Goal: Information Seeking & Learning: Check status

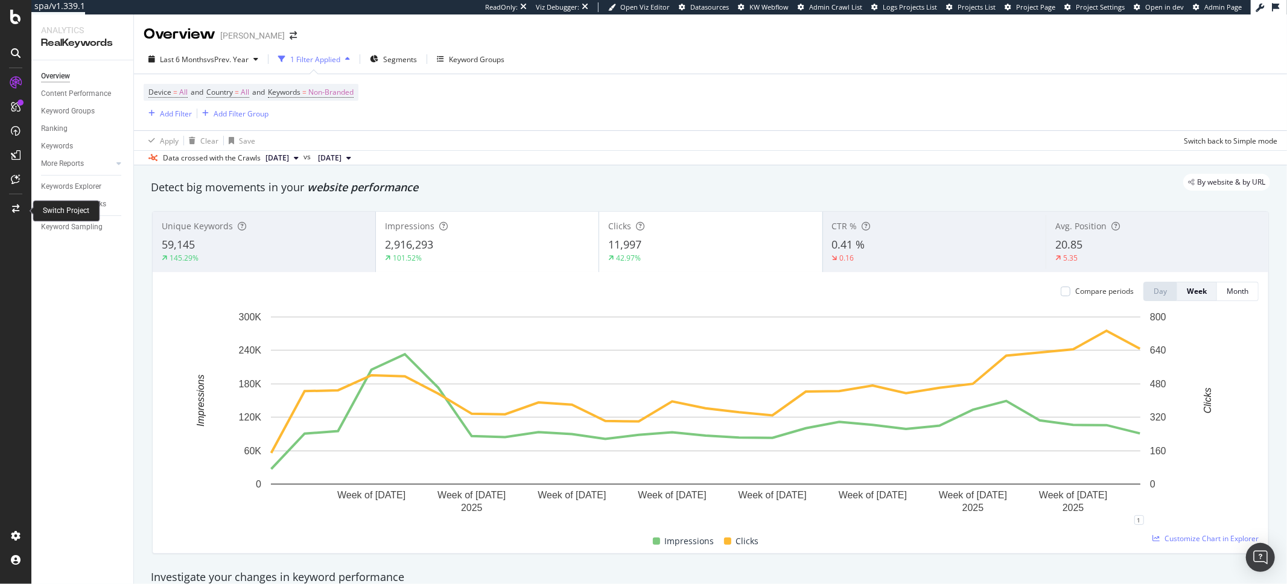
click at [7, 202] on div at bounding box center [15, 208] width 29 height 19
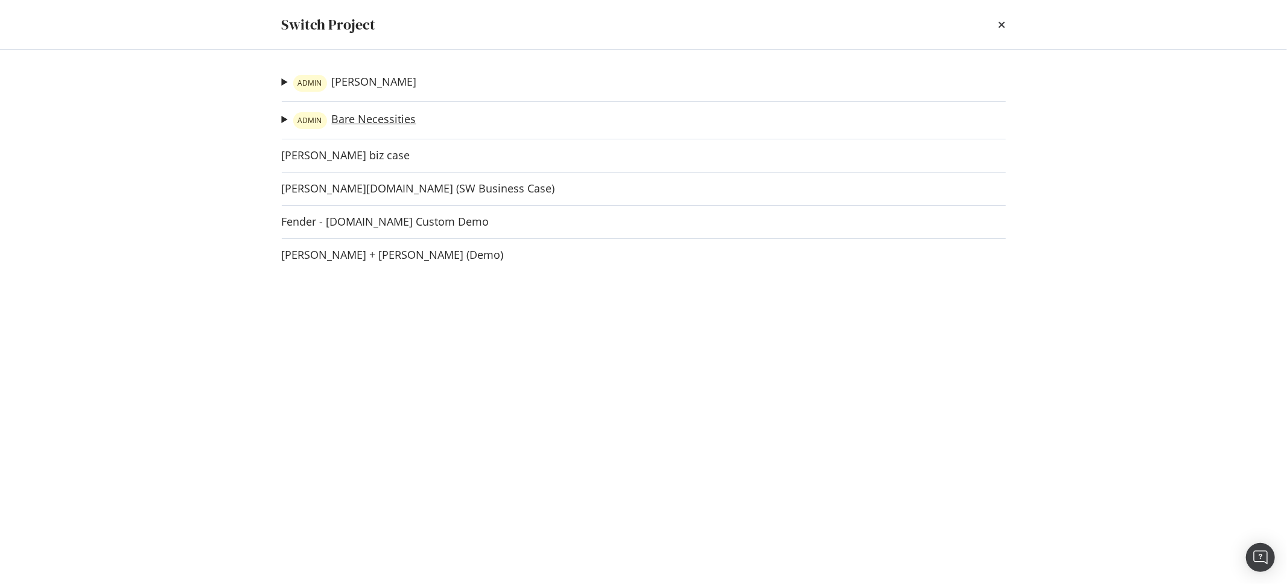
click at [372, 118] on link "ADMIN Bare Necessities" at bounding box center [354, 120] width 123 height 17
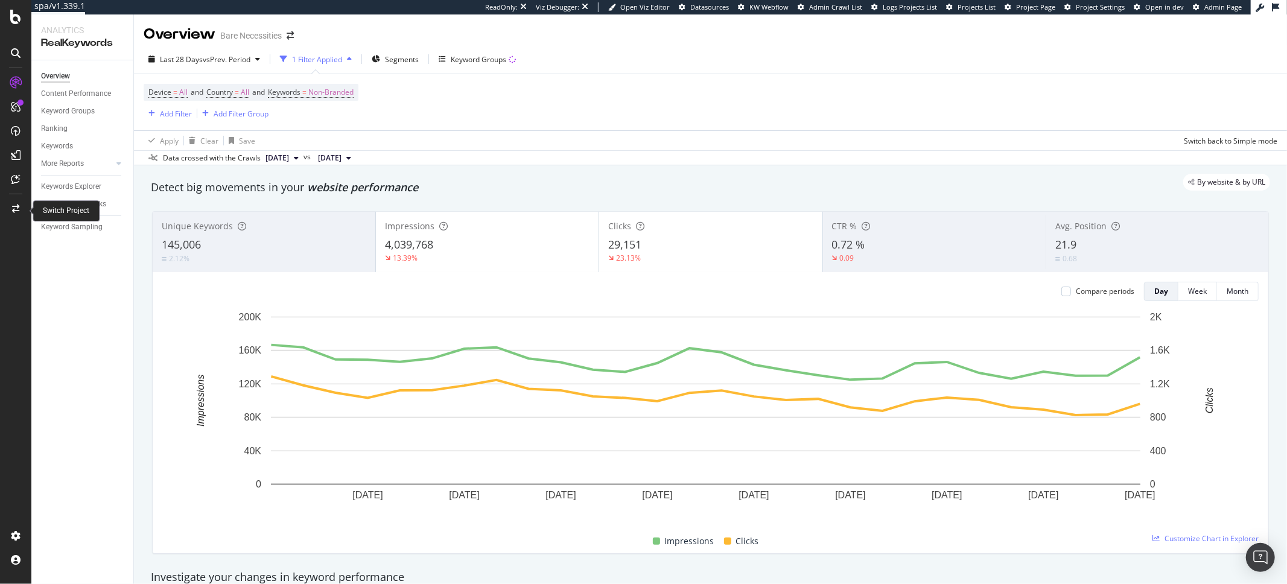
click at [18, 209] on icon at bounding box center [15, 208] width 7 height 8
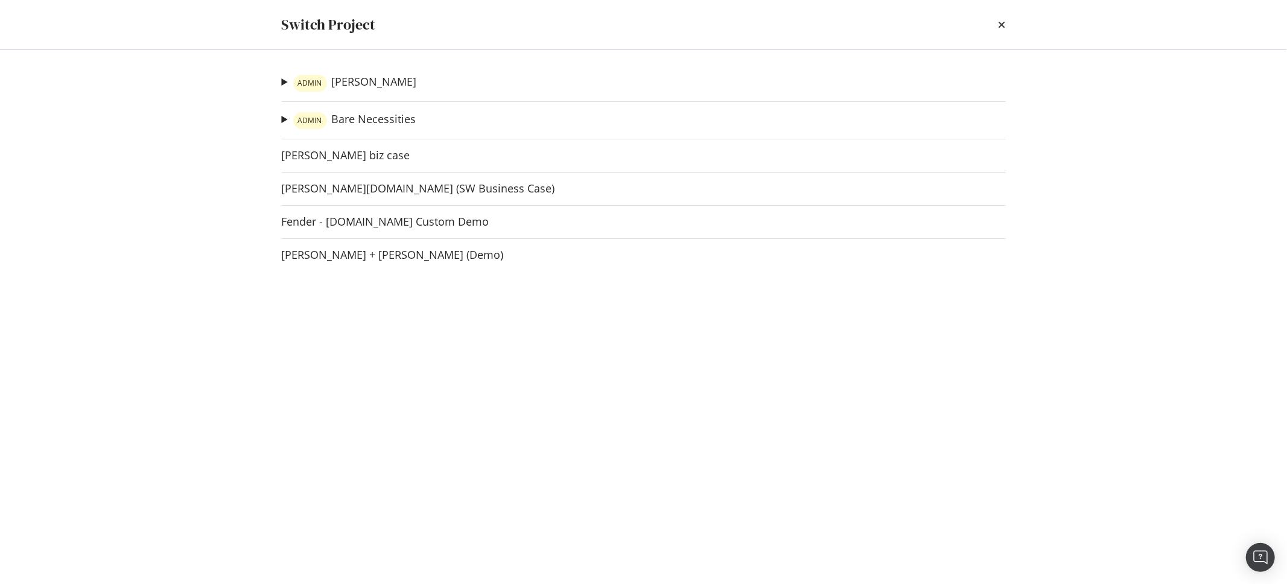
click at [278, 79] on div "ADMIN PJ Salvage PJS - Post Bloomreach Crawl Check Ad-Hoc Project ADMIN Bare Ne…" at bounding box center [644, 317] width 772 height 534
click at [355, 80] on link "ADMIN PJ Salvage" at bounding box center [355, 83] width 124 height 17
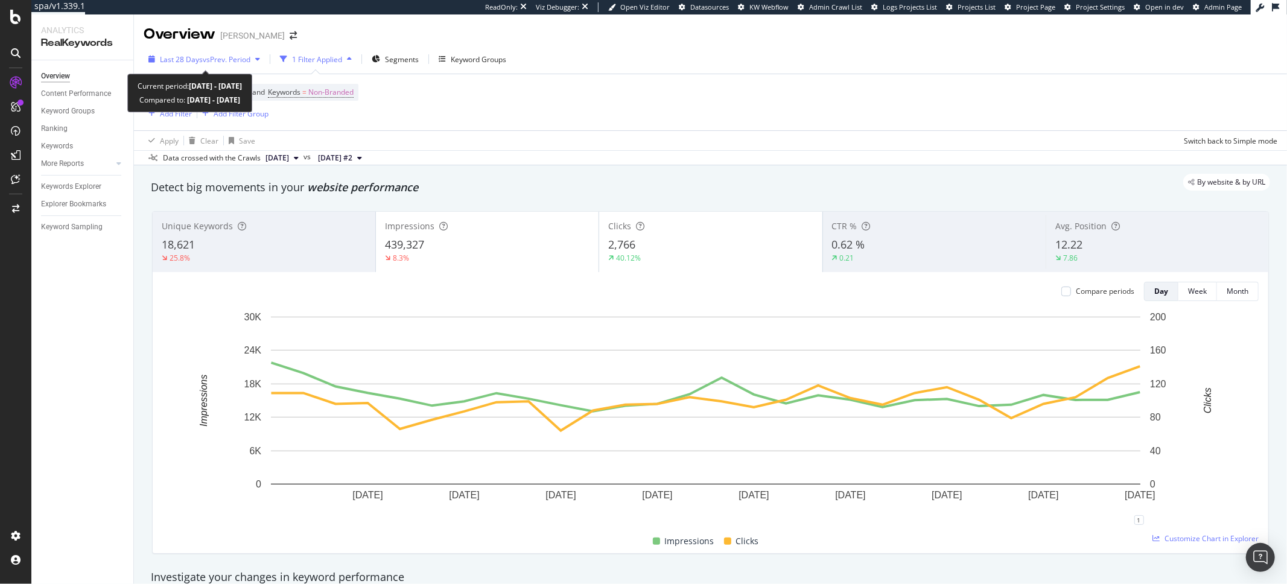
click at [237, 55] on span "vs Prev. Period" at bounding box center [227, 59] width 48 height 10
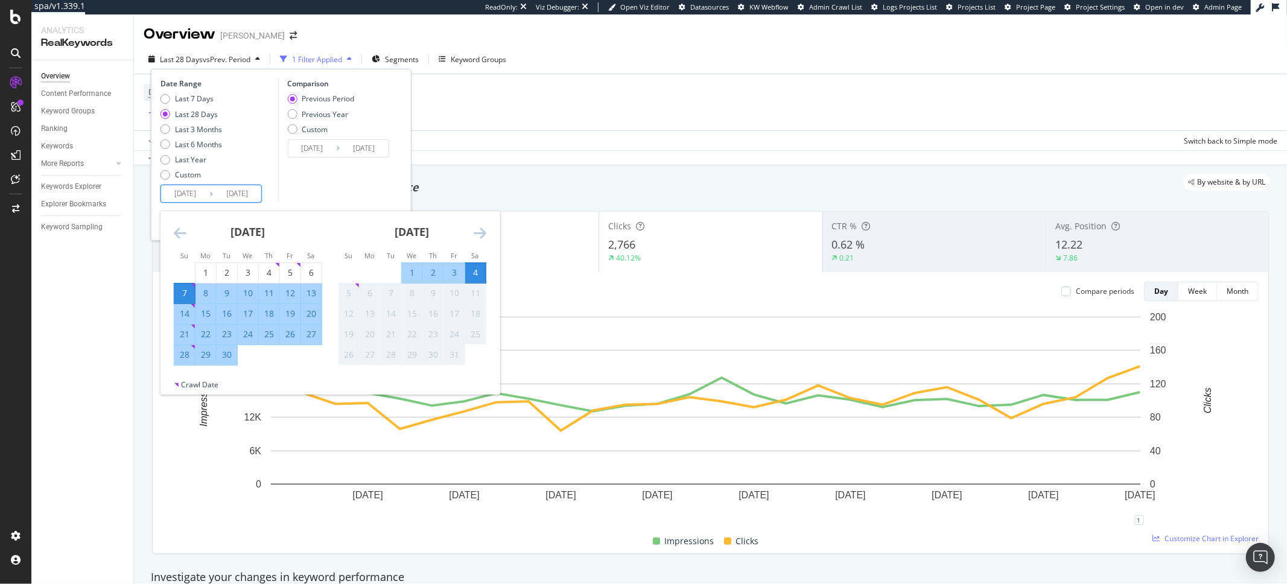
click at [182, 192] on input "2025/09/07" at bounding box center [185, 193] width 48 height 17
click at [184, 235] on icon "Move backward to switch to the previous month." at bounding box center [180, 233] width 13 height 14
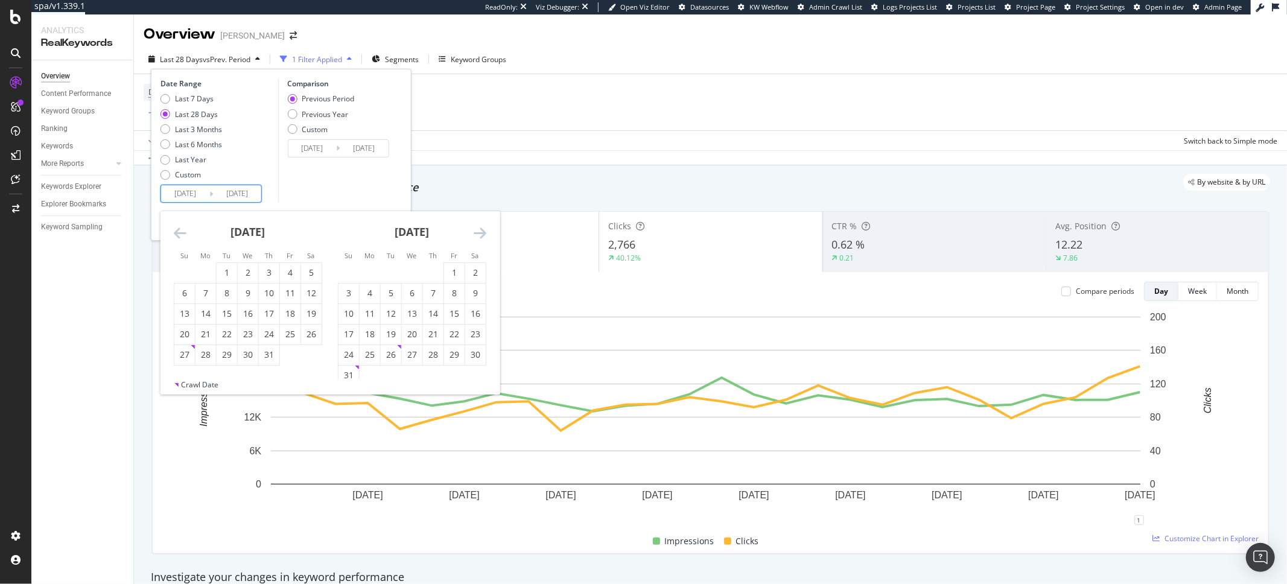
click at [184, 235] on icon "Move backward to switch to the previous month." at bounding box center [180, 233] width 13 height 14
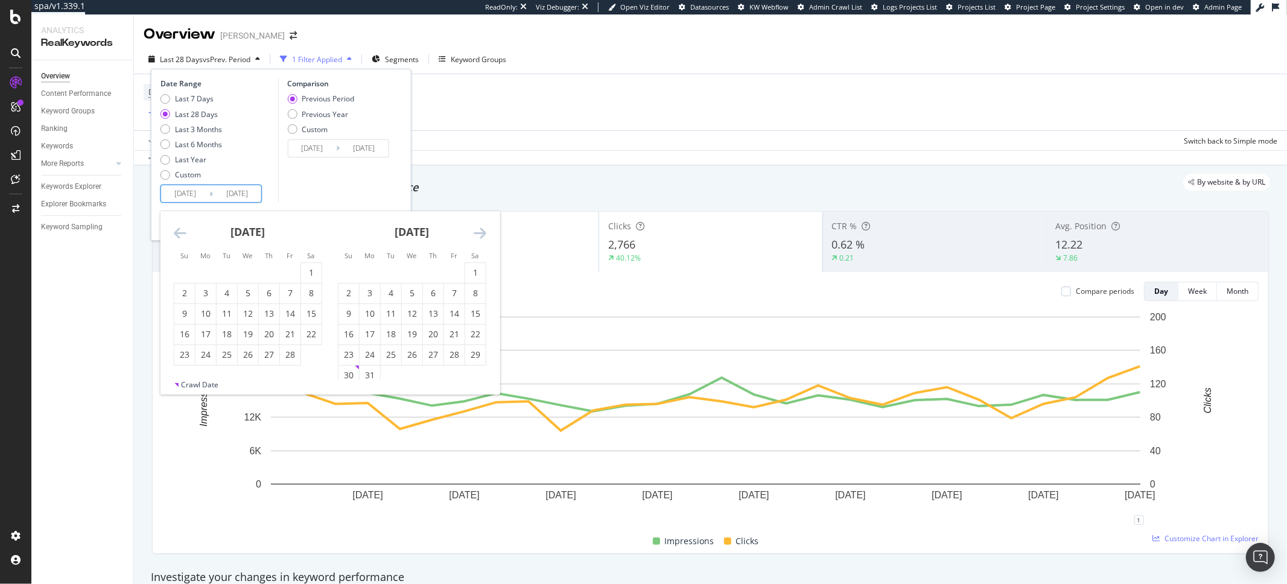
click at [184, 235] on icon "Move backward to switch to the previous month." at bounding box center [180, 233] width 13 height 14
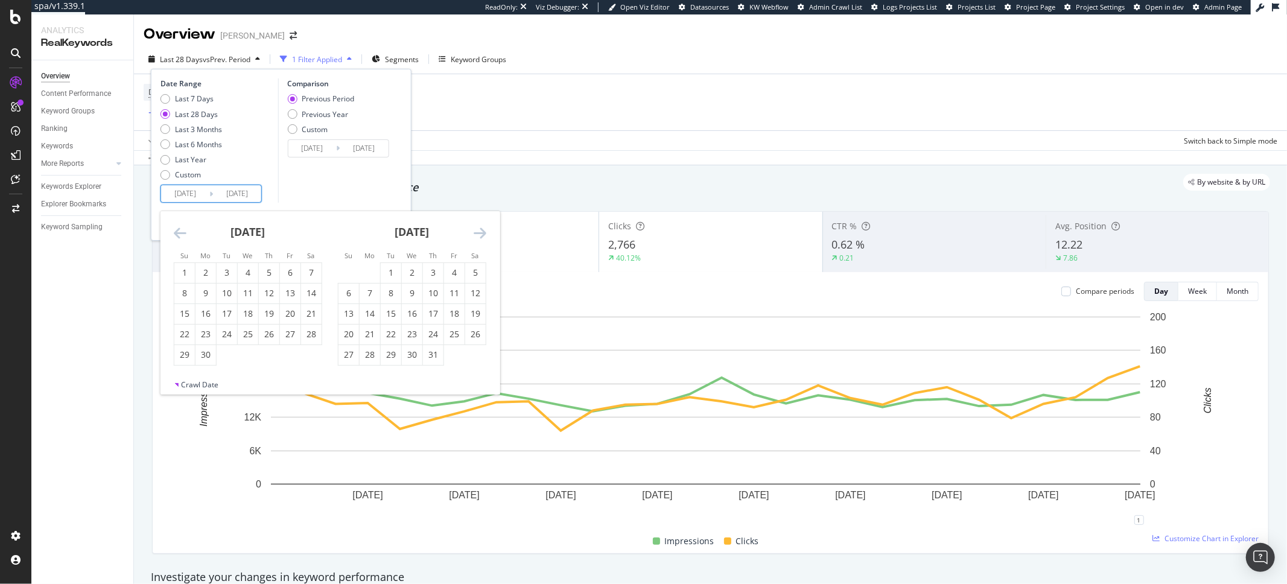
click at [184, 235] on icon "Move backward to switch to the previous month." at bounding box center [180, 233] width 13 height 14
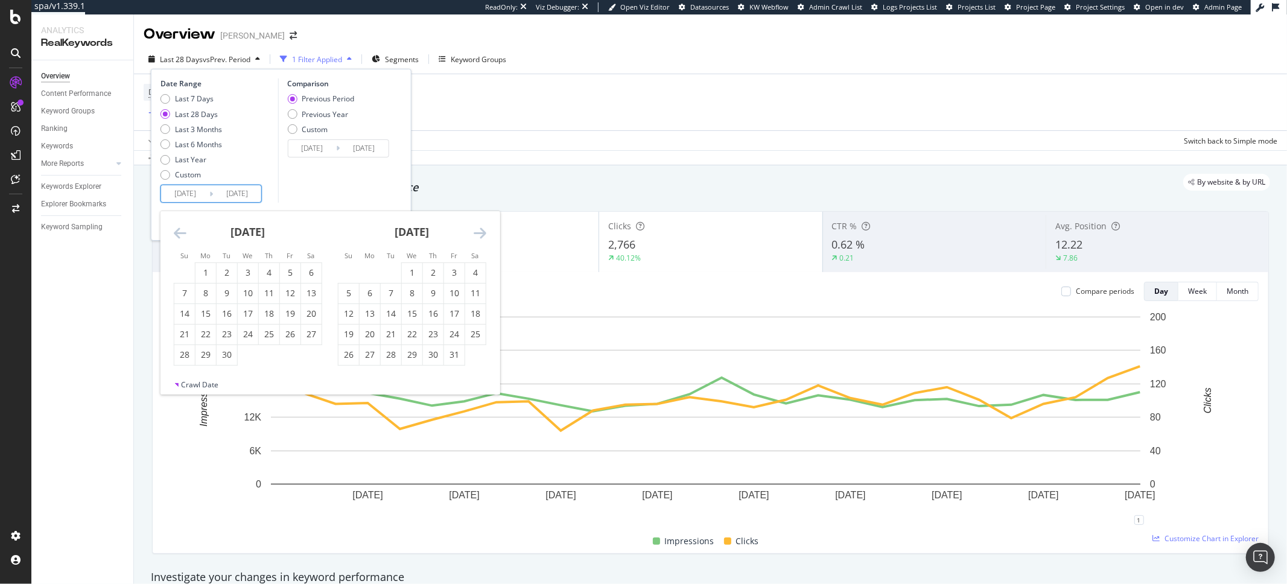
click at [184, 235] on icon "Move backward to switch to the previous month." at bounding box center [180, 233] width 13 height 14
click at [489, 232] on div "March 2024 1 2 3 4 5 6 7 8 9 10 11 12 13 14 15 16 17 18 19 20 21 22 23 24 25 26…" at bounding box center [412, 298] width 164 height 175
click at [484, 236] on icon "Move forward to switch to the next month." at bounding box center [479, 233] width 13 height 14
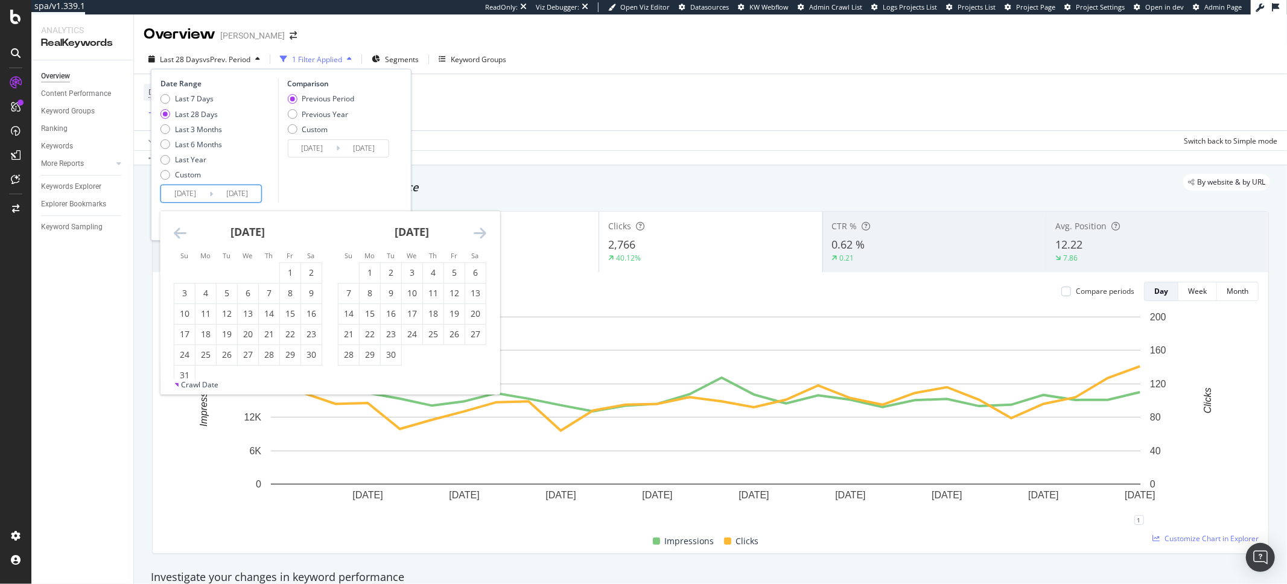
click at [477, 230] on icon "Move forward to switch to the next month." at bounding box center [479, 233] width 13 height 14
click at [478, 226] on icon "Move forward to switch to the next month." at bounding box center [479, 233] width 13 height 14
click at [473, 227] on icon "Move forward to switch to the next month." at bounding box center [479, 233] width 13 height 14
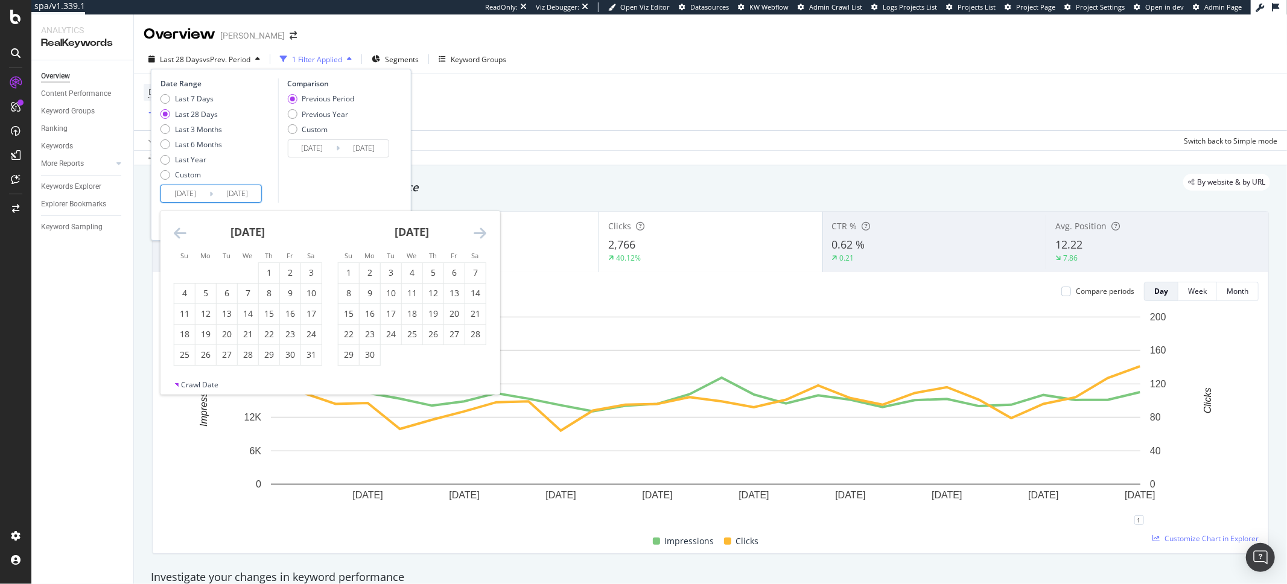
click at [477, 232] on icon "Move forward to switch to the next month." at bounding box center [479, 233] width 13 height 14
click at [230, 236] on strong "September 2024" at bounding box center [247, 231] width 34 height 14
click at [171, 227] on div "September 2024 1 2 3 4 5 6 7 8 9 10 11 12 13 14 15 16 17 18 19 20 21 22 23 24 2…" at bounding box center [248, 288] width 164 height 154
click at [384, 168] on div "Comparison Previous Period Previous Year Custom 2025/08/10 Navigate forward to …" at bounding box center [334, 140] width 115 height 124
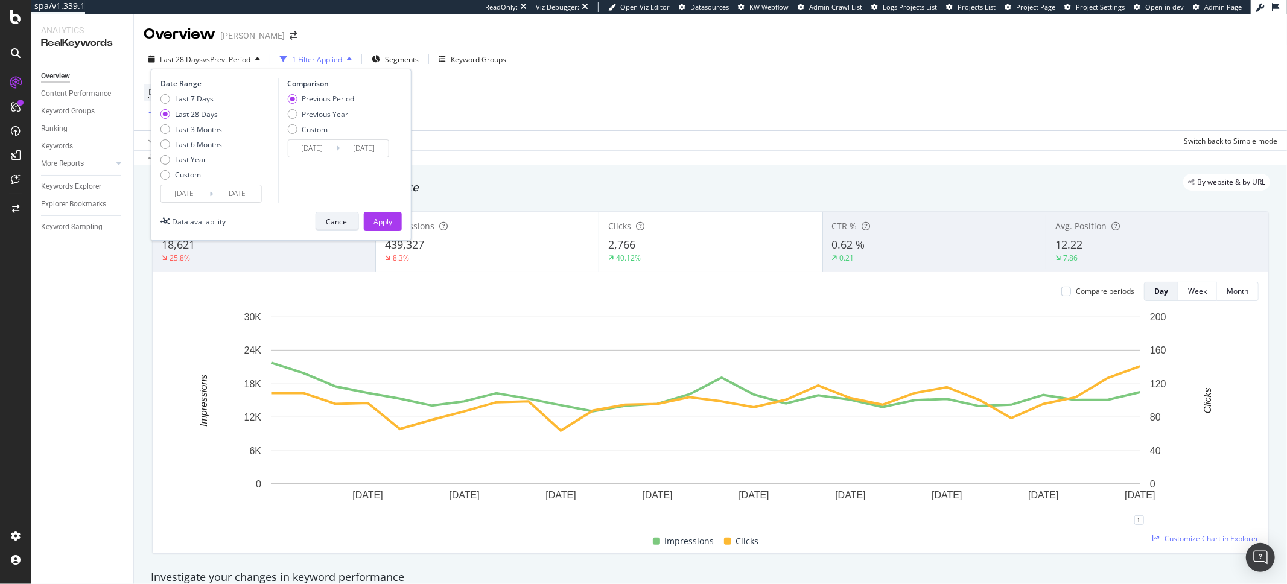
click at [329, 227] on div "Cancel" at bounding box center [337, 221] width 23 height 17
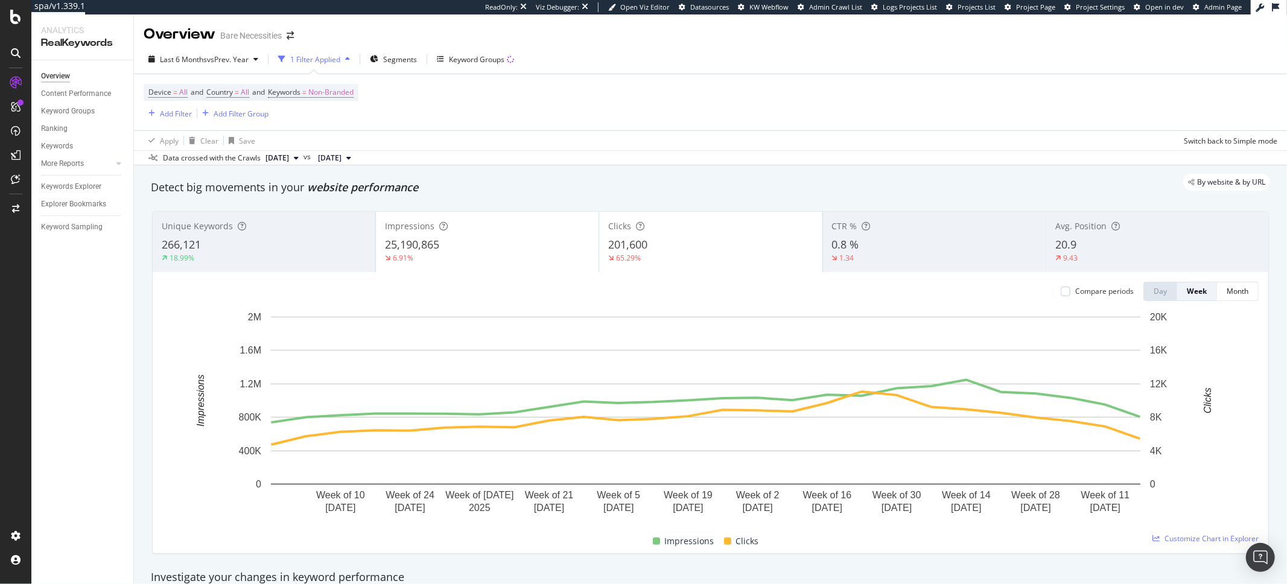
click at [999, 151] on div "Data crossed with the Crawls 2025 Aug. 22nd vs 2024 Oct. 31st" at bounding box center [710, 157] width 1153 height 14
click at [975, 129] on div "Device = All and Country = All and Keywords = Non-Branded Add Filter Add Filter…" at bounding box center [710, 102] width 1133 height 56
click at [901, 162] on div "Data crossed with the Crawls 2025 Aug. 22nd vs 2024 Oct. 31st" at bounding box center [710, 157] width 1153 height 14
click at [726, 149] on div "Apply Clear Save Switch back to Simple mode" at bounding box center [710, 140] width 1153 height 20
click at [703, 95] on div "Device = All and Country = All and Keywords = Non-Branded Add Filter Add Filter…" at bounding box center [710, 102] width 1133 height 56
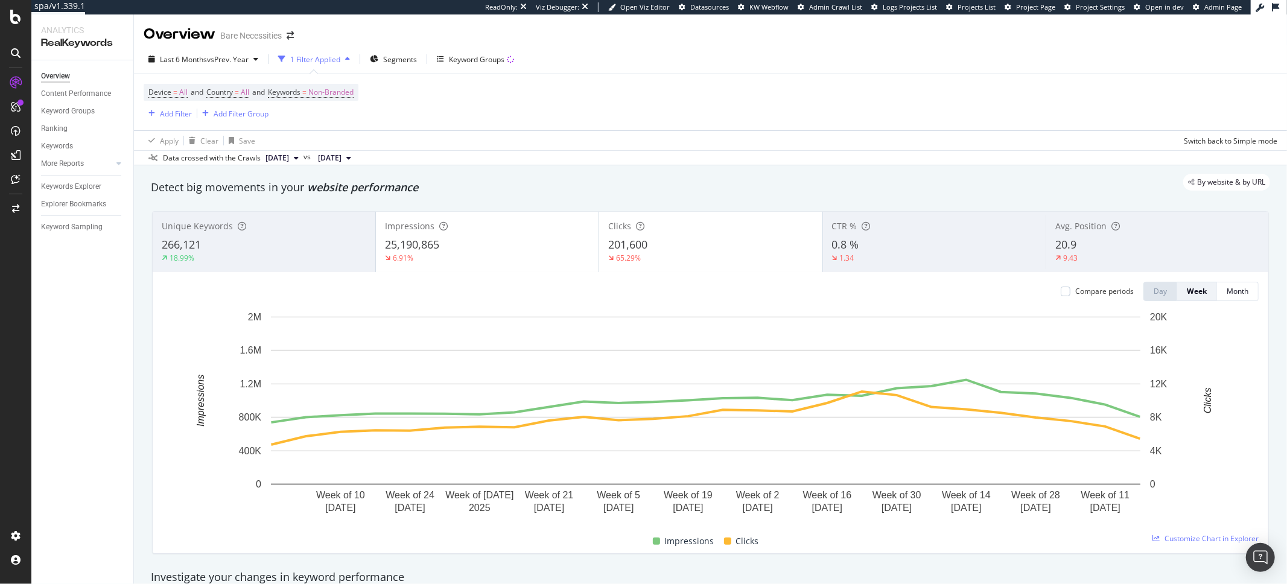
click at [335, 105] on div "Device = All and Country = All and Keywords = Non-Branded Add Filter Add Filter…" at bounding box center [251, 102] width 215 height 37
click at [339, 98] on span "Non-Branded" at bounding box center [330, 92] width 45 height 17
click at [326, 121] on span "Non-Branded" at bounding box center [311, 120] width 50 height 10
click at [362, 203] on div "Non-Branded & Anonymized queries" at bounding box center [357, 197] width 142 height 17
click at [418, 142] on div "Apply" at bounding box center [419, 146] width 19 height 10
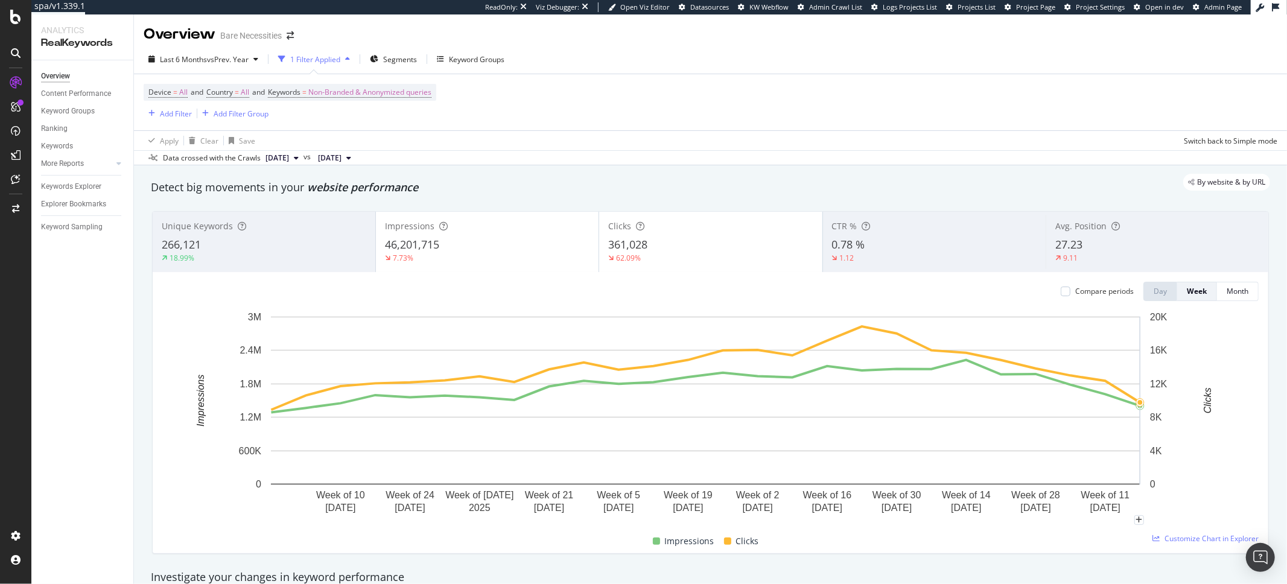
click at [1242, 420] on rect "A chart." at bounding box center [705, 415] width 1086 height 209
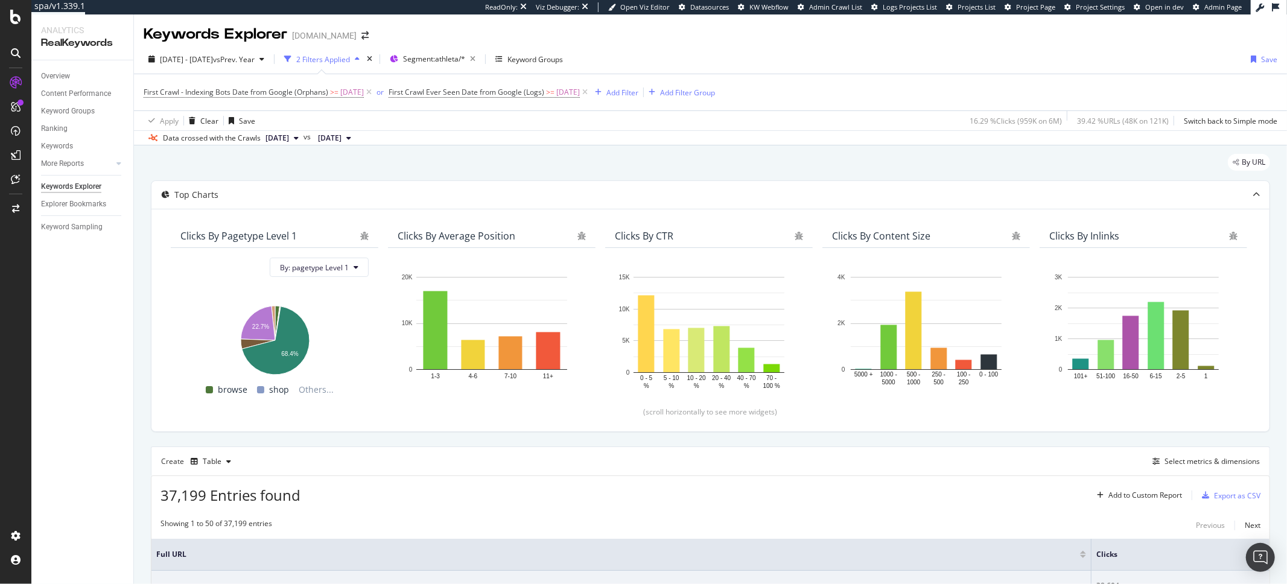
scroll to position [115, 0]
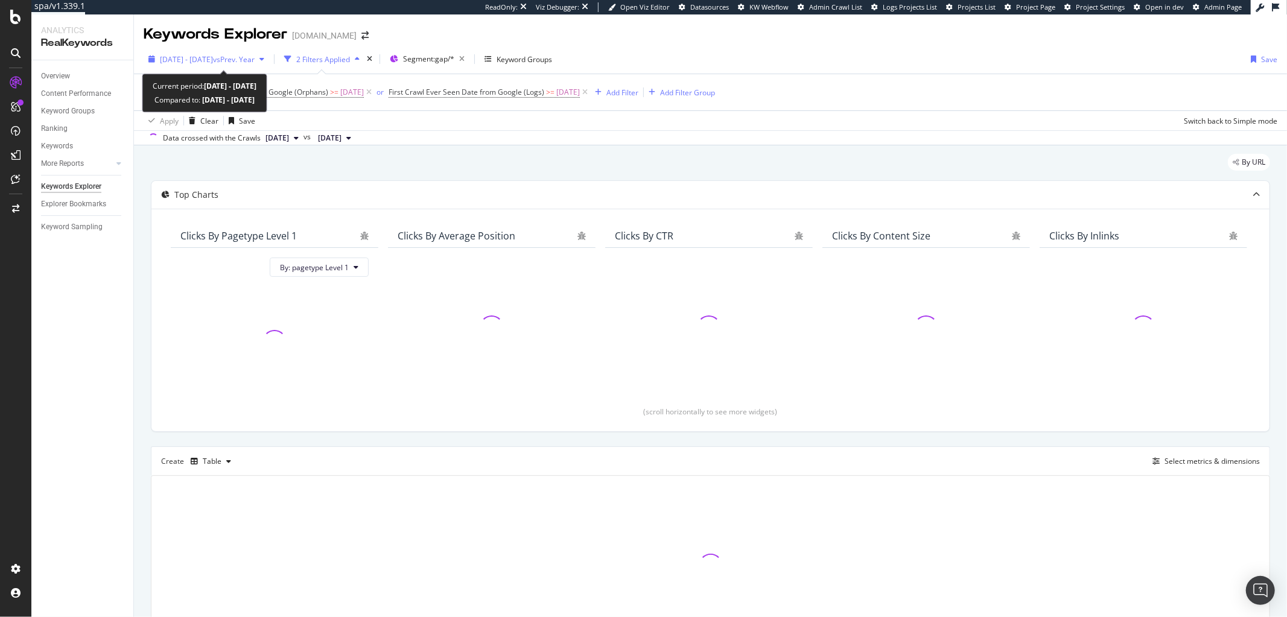
click at [255, 64] on div "[DATE] - [DATE] vs Prev. Year" at bounding box center [207, 59] width 95 height 10
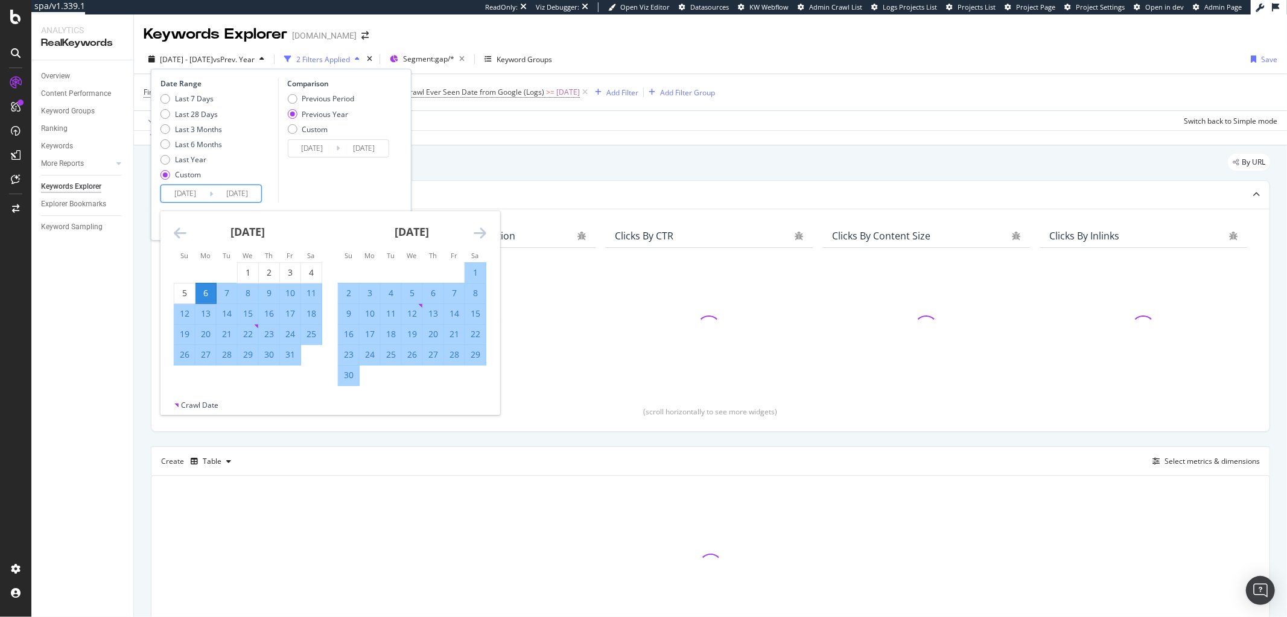
click at [188, 200] on input "[DATE]" at bounding box center [185, 193] width 48 height 17
click at [475, 229] on icon "Move forward to switch to the next month." at bounding box center [479, 233] width 13 height 14
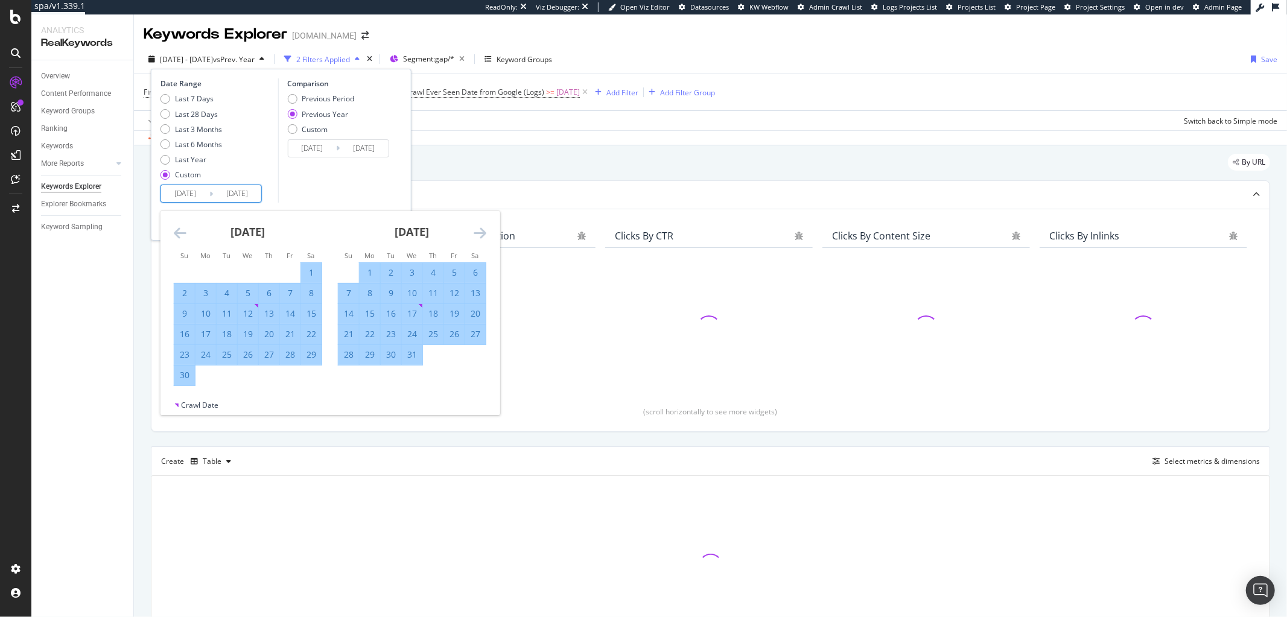
click at [475, 229] on icon "Move forward to switch to the next month." at bounding box center [479, 233] width 13 height 14
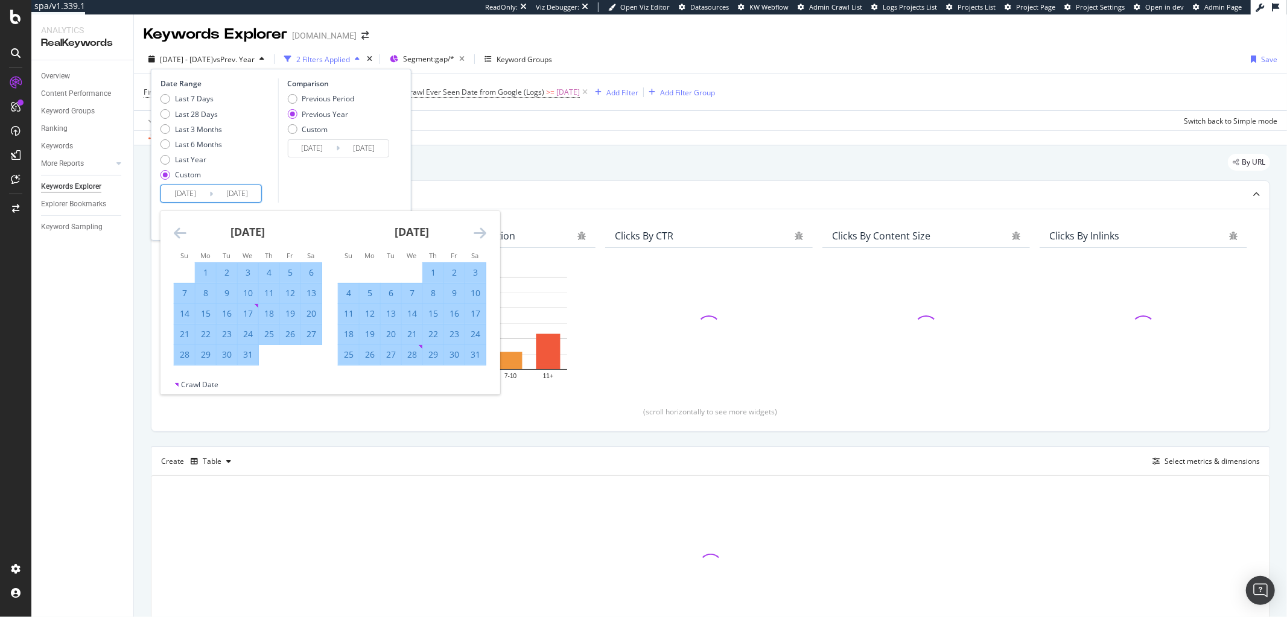
click at [475, 229] on icon "Move forward to switch to the next month." at bounding box center [479, 233] width 13 height 14
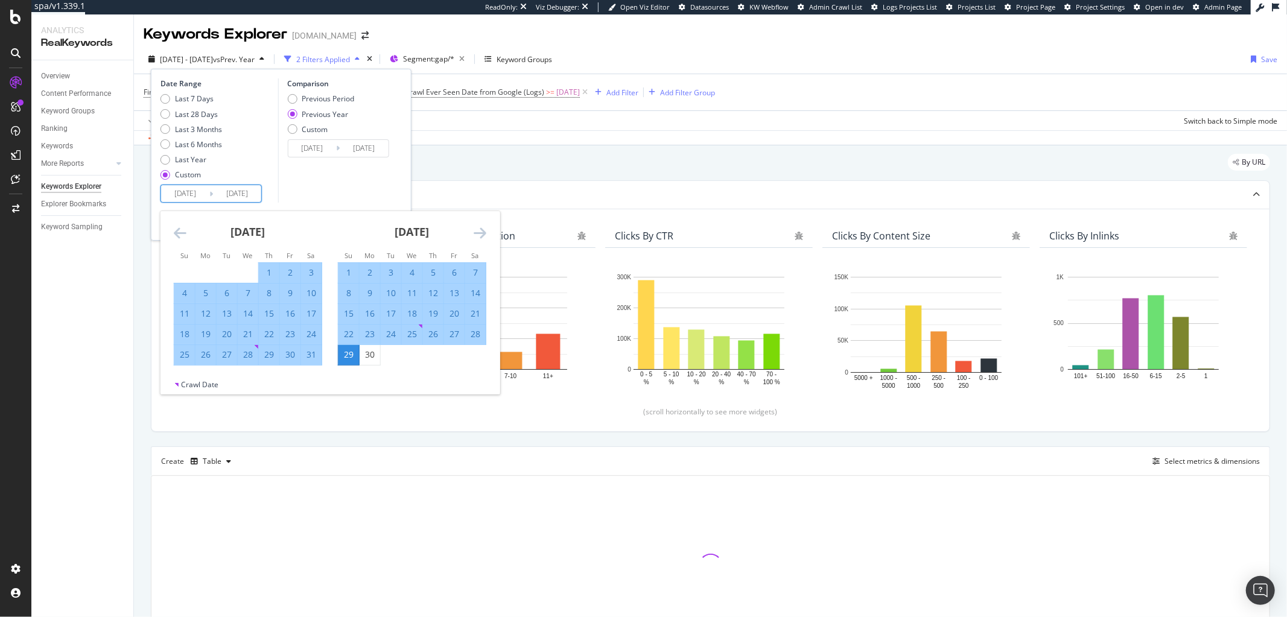
click at [345, 272] on div "1" at bounding box center [348, 273] width 21 height 12
type input "[DATE]"
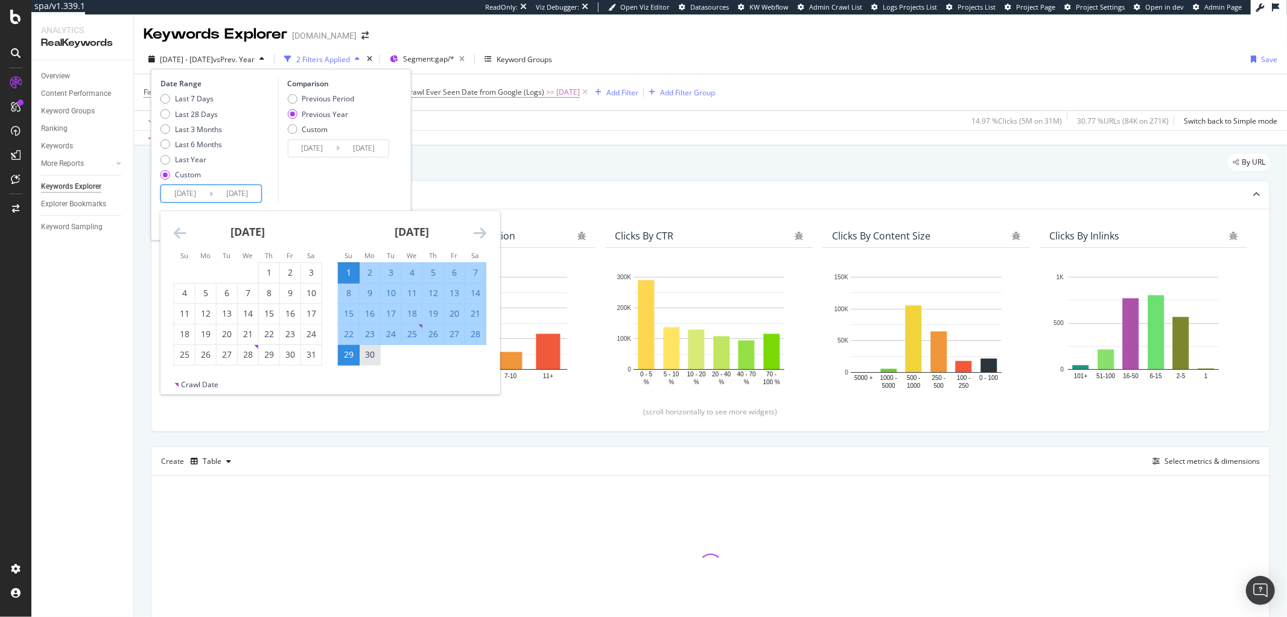
click at [364, 359] on div "30" at bounding box center [369, 355] width 21 height 12
type input "2024/09/30"
type input "2023/10/02"
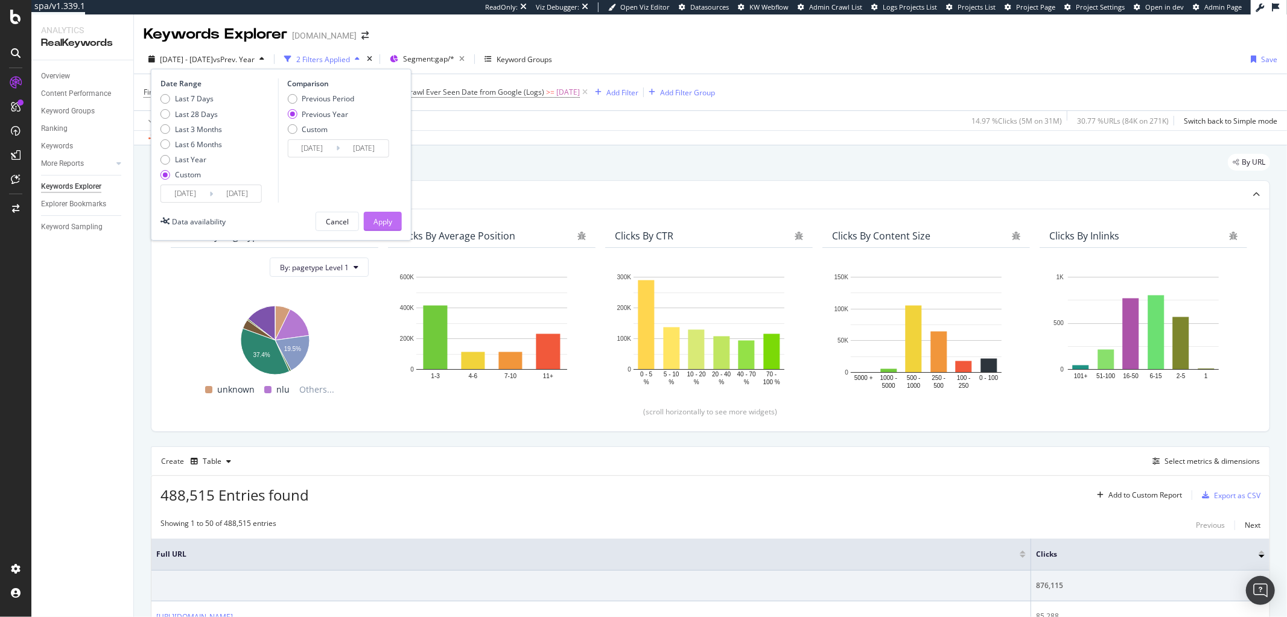
click at [382, 226] on div "Apply" at bounding box center [382, 222] width 19 height 10
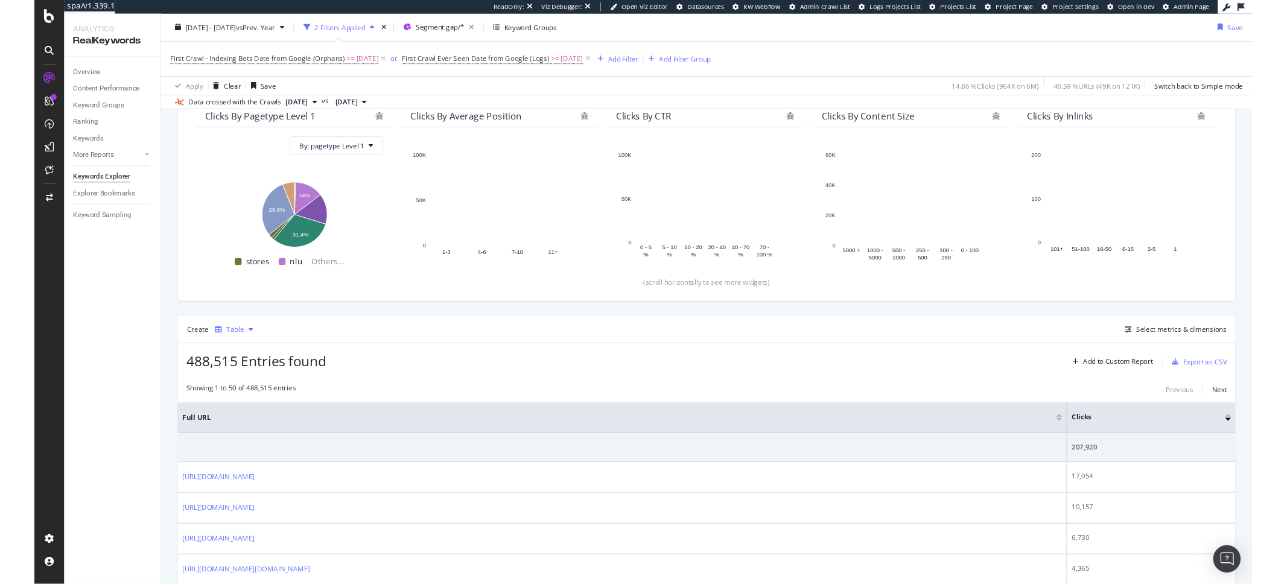
scroll to position [119, 0]
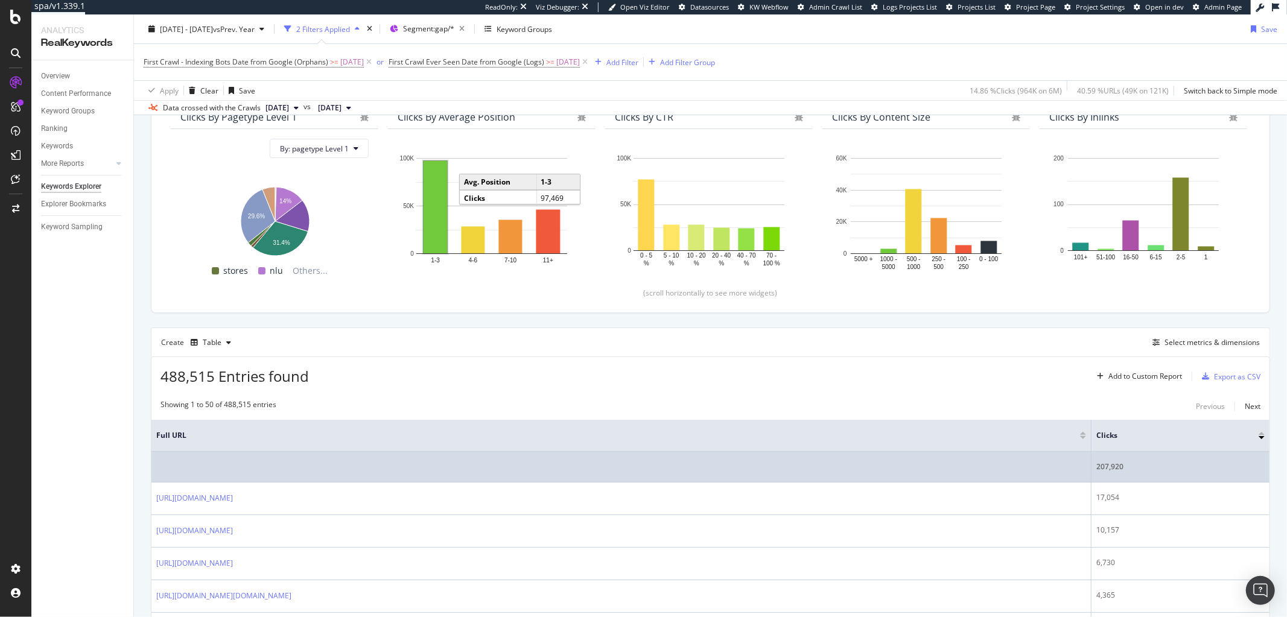
click at [1106, 463] on div "207,920" at bounding box center [1180, 466] width 168 height 11
click at [1106, 464] on div "207,920" at bounding box center [1180, 466] width 168 height 11
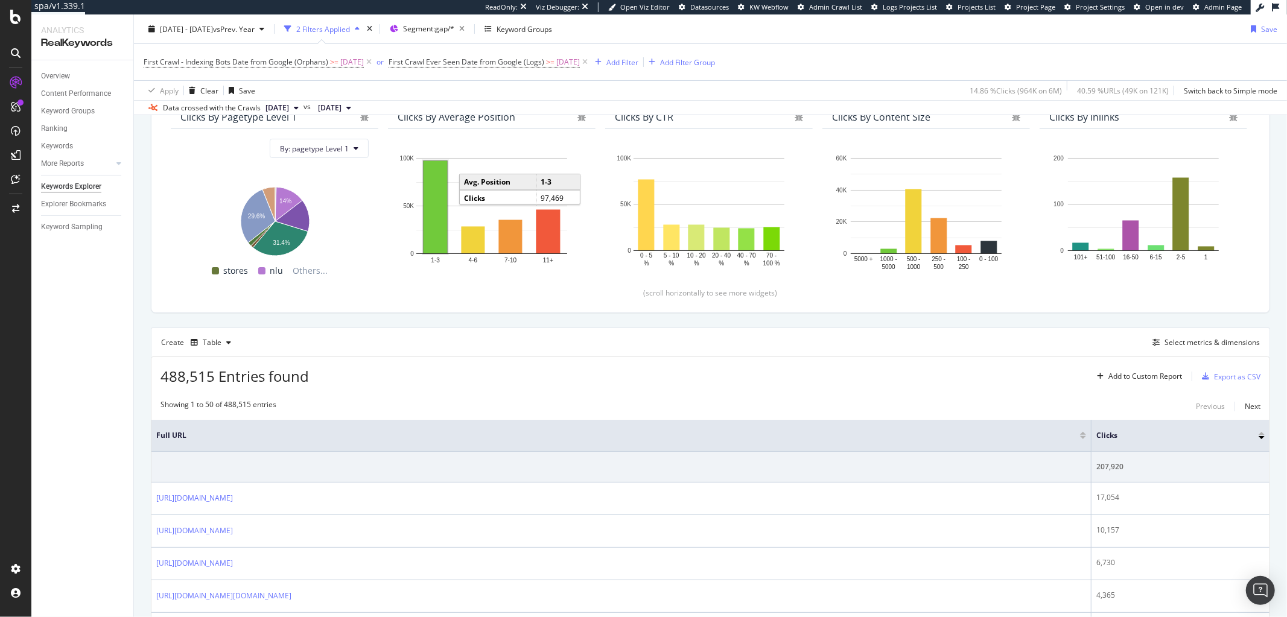
click at [1068, 413] on div "Showing 1 to 50 of 488,515 entries Previous Next" at bounding box center [710, 406] width 1118 height 14
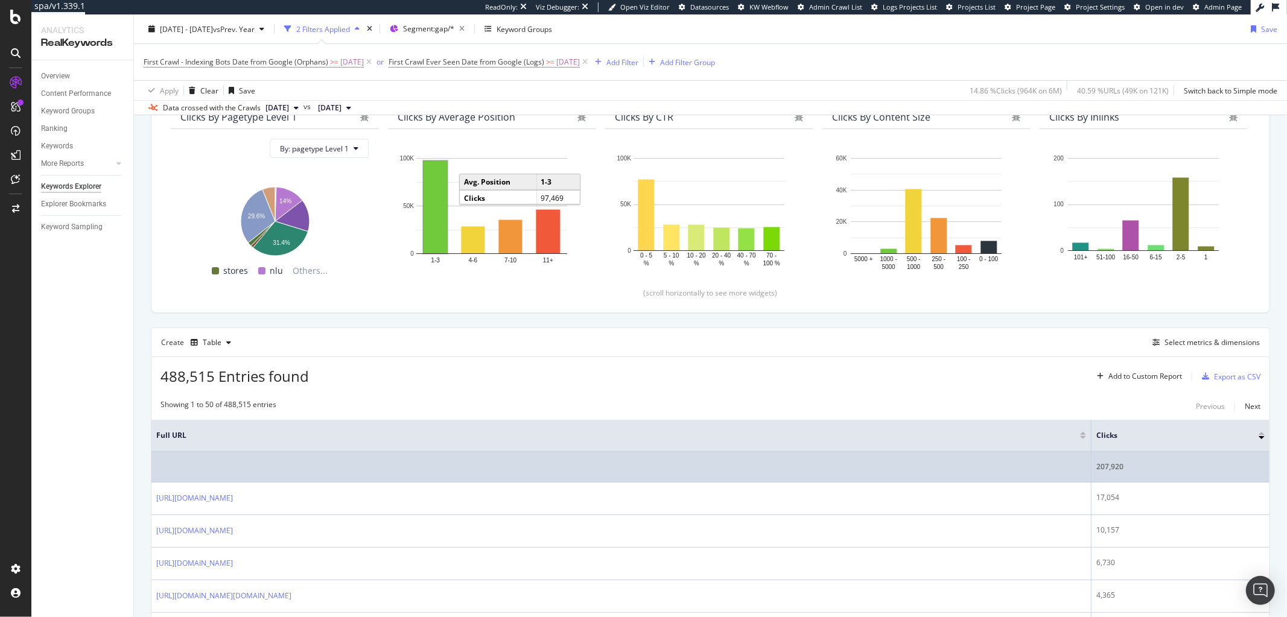
click at [1112, 467] on div "207,920" at bounding box center [1180, 466] width 168 height 11
click at [1157, 472] on div "207,920" at bounding box center [1180, 466] width 168 height 11
